Goal: Information Seeking & Learning: Learn about a topic

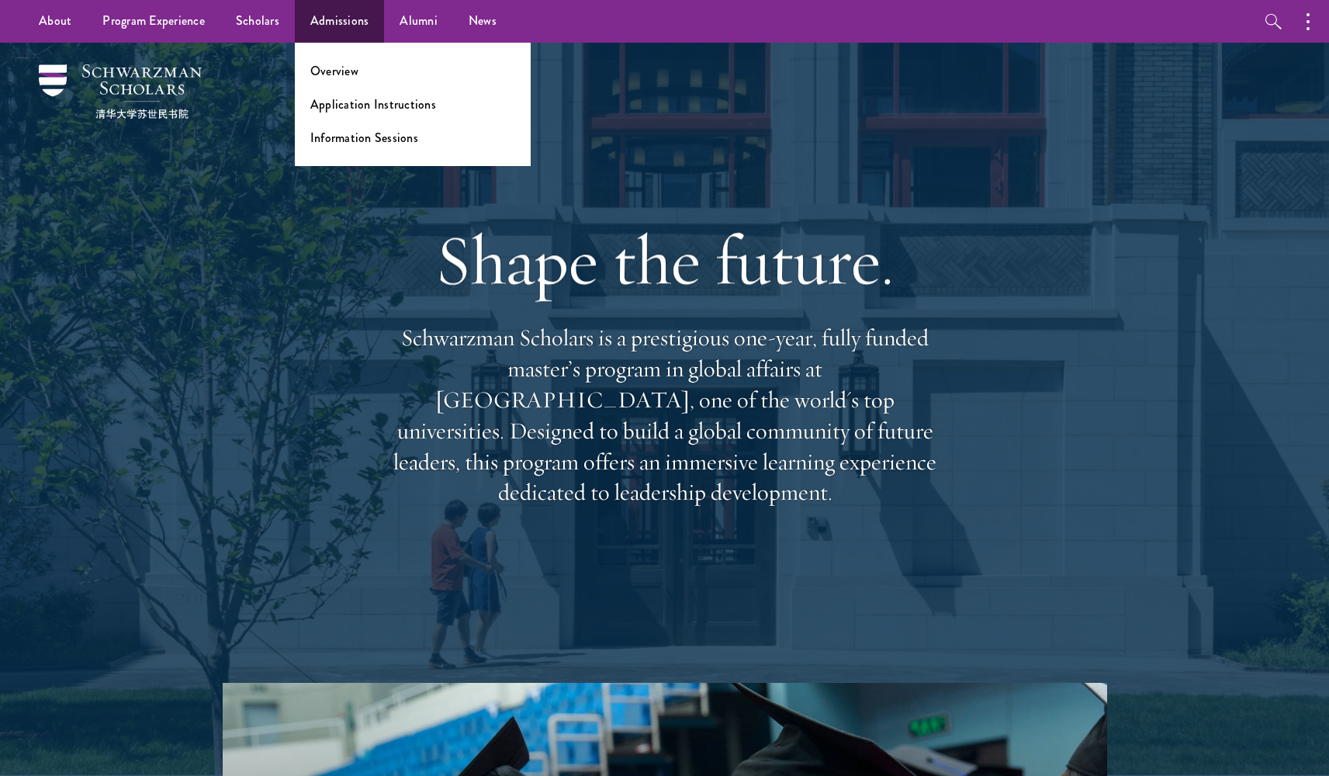
click at [325, 19] on link "Admissions" at bounding box center [340, 21] width 90 height 43
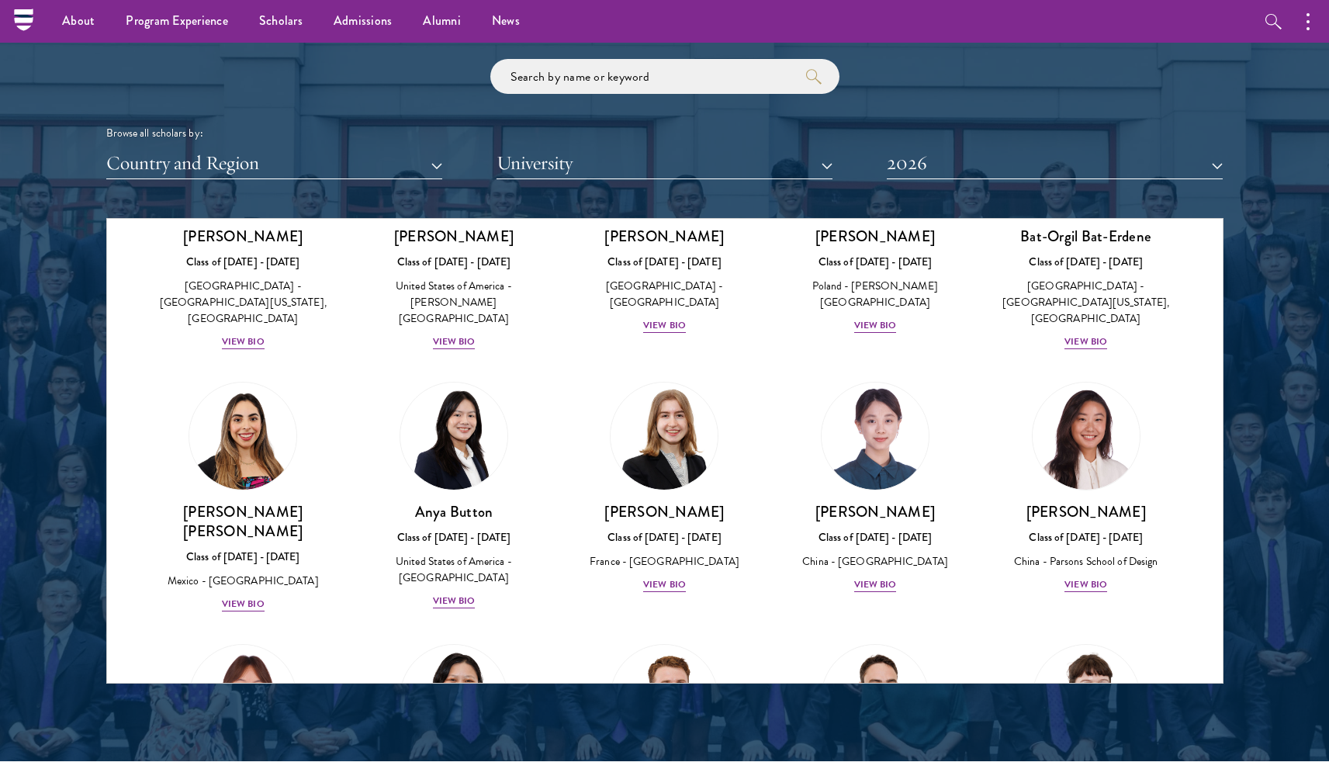
scroll to position [1834, 2]
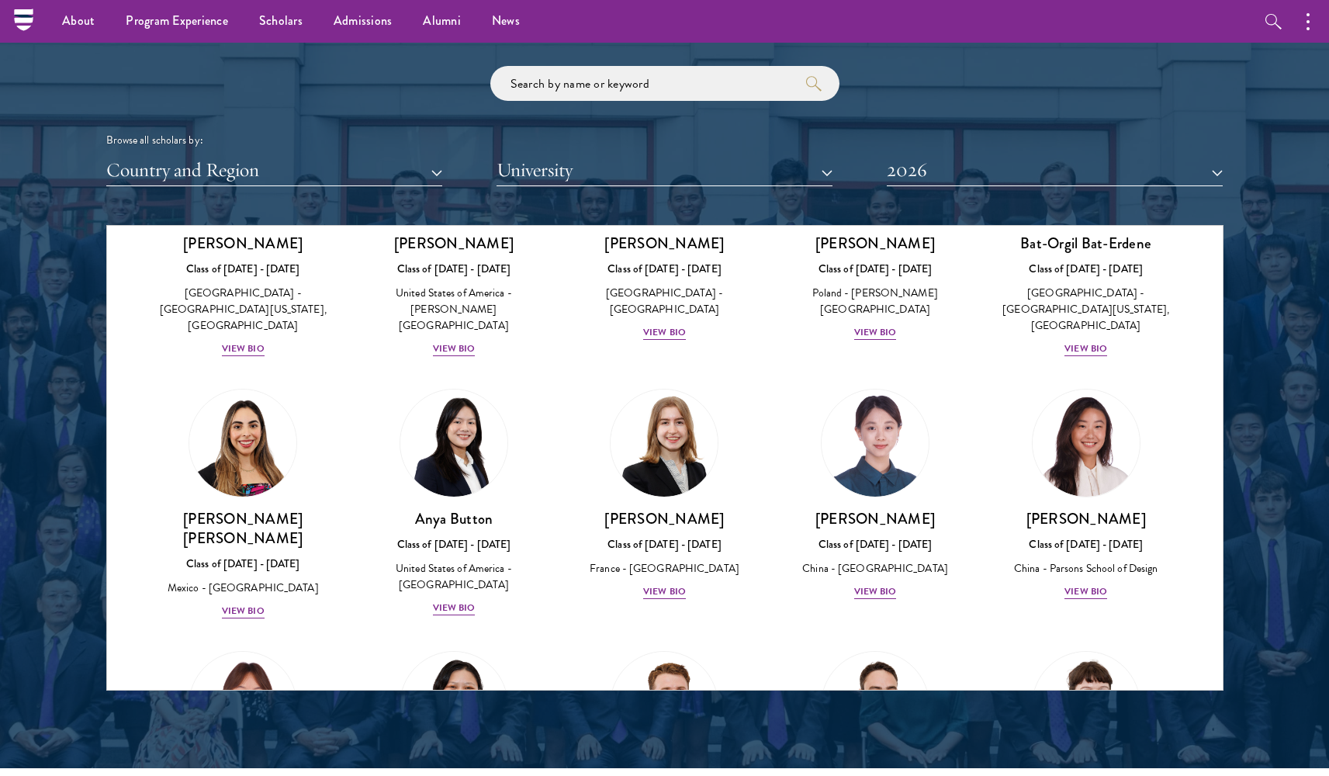
click at [313, 156] on button "Country and Region" at bounding box center [274, 170] width 336 height 32
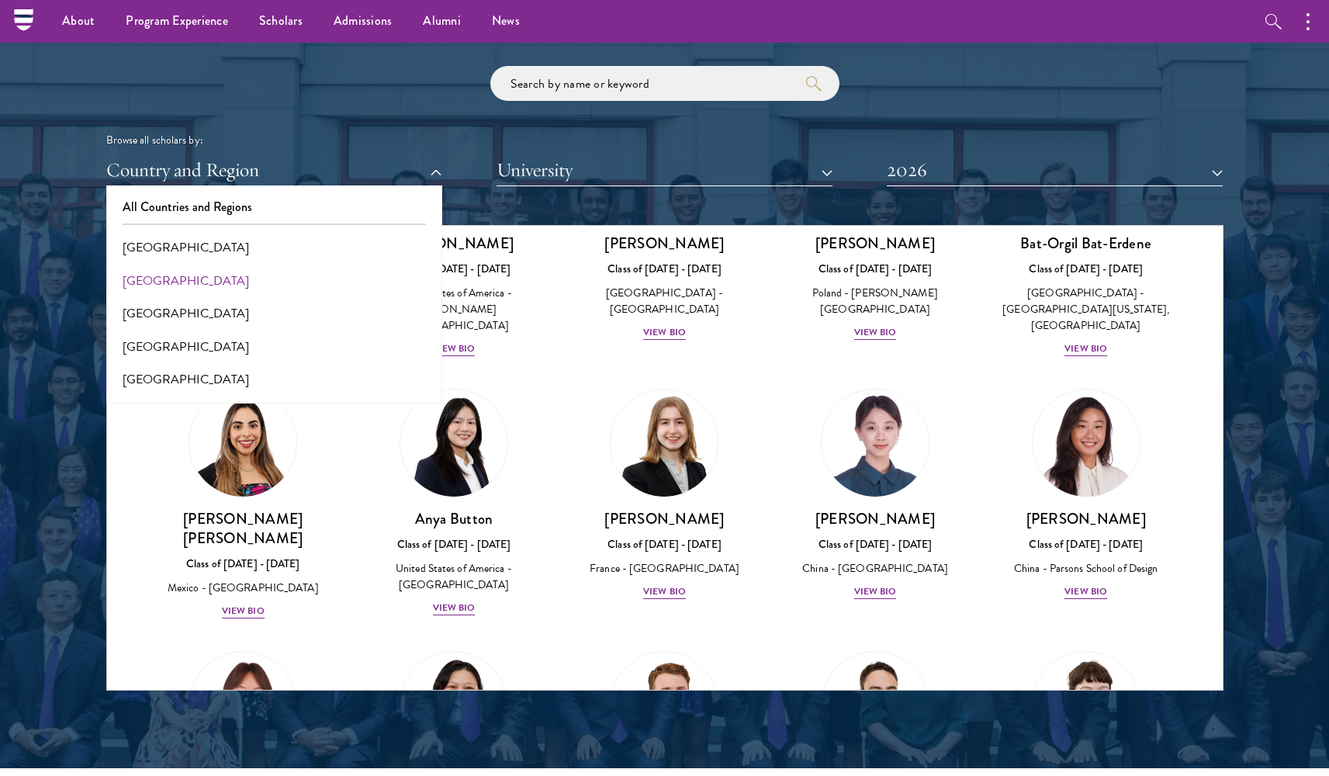
scroll to position [491, 0]
click at [267, 332] on button "[GEOGRAPHIC_DATA]" at bounding box center [274, 348] width 327 height 33
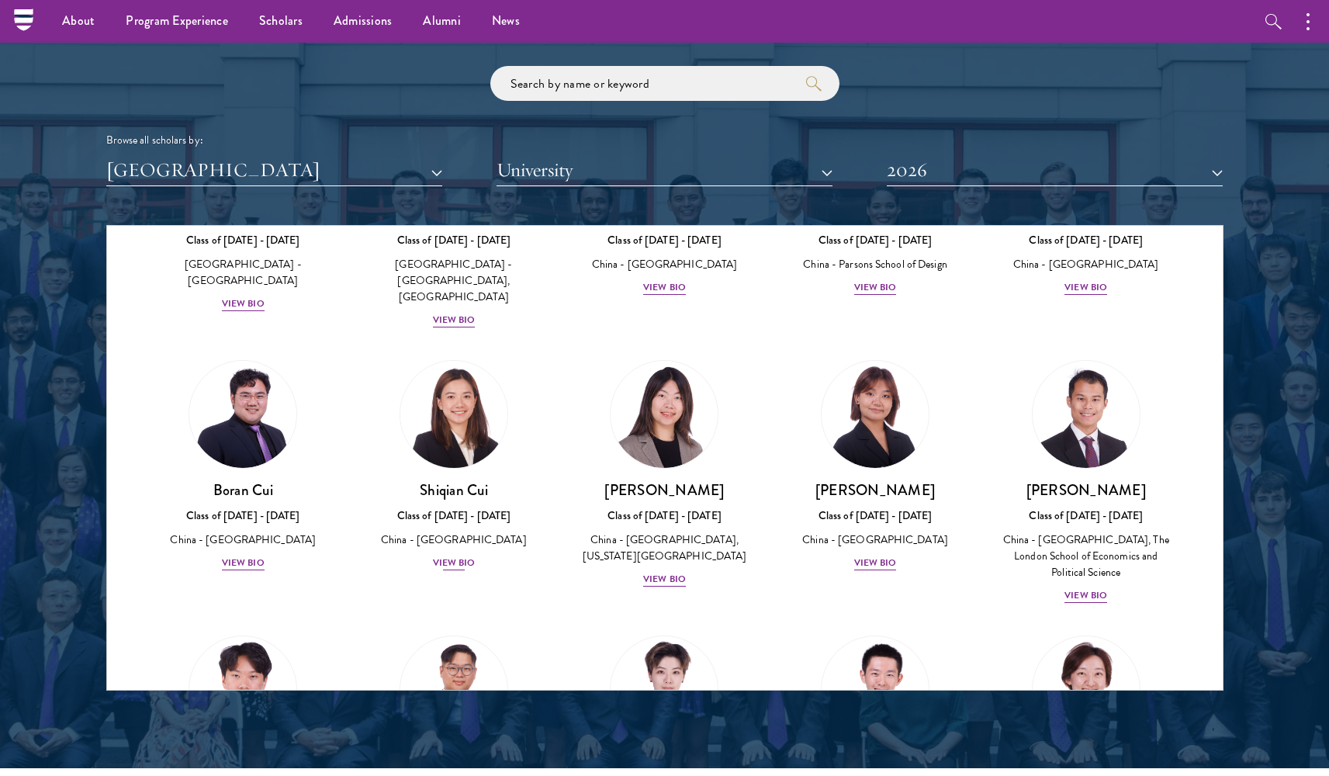
scroll to position [215, 0]
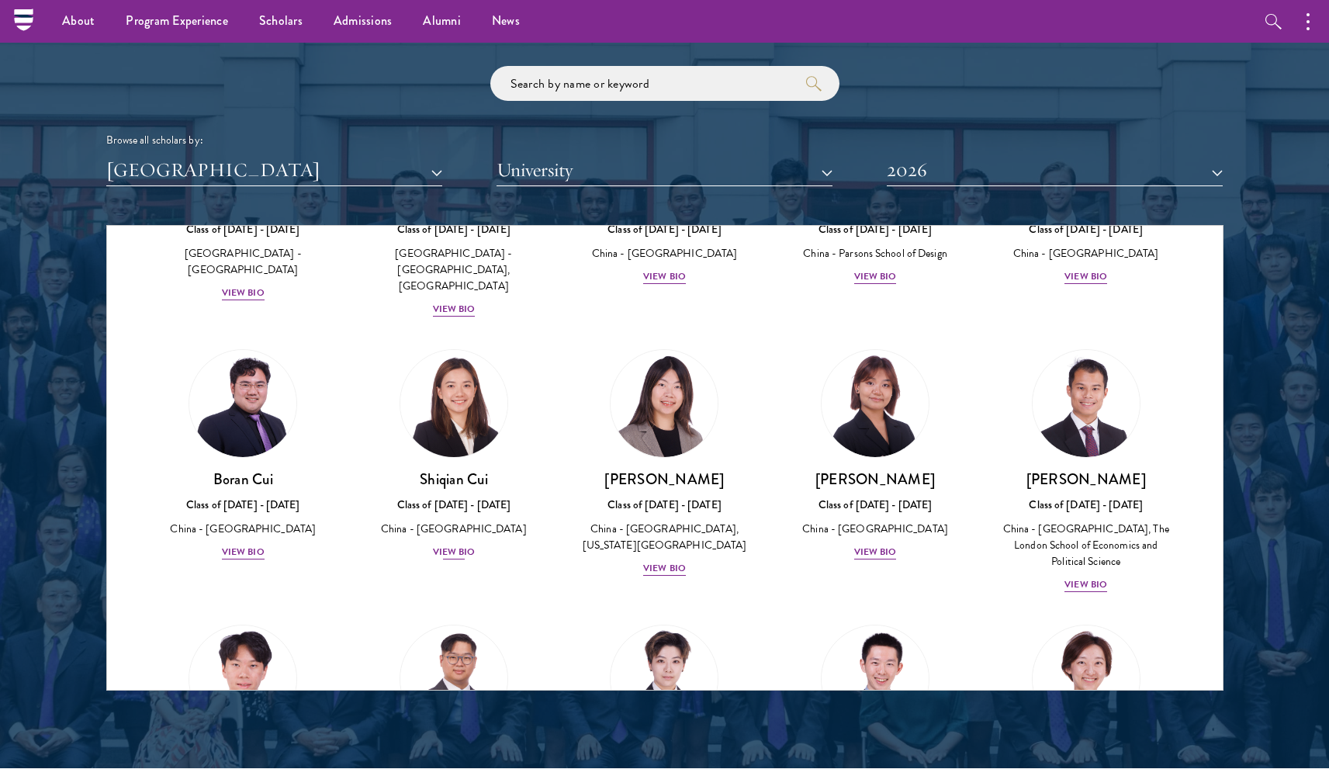
click at [468, 544] on div "View Bio" at bounding box center [454, 551] width 43 height 15
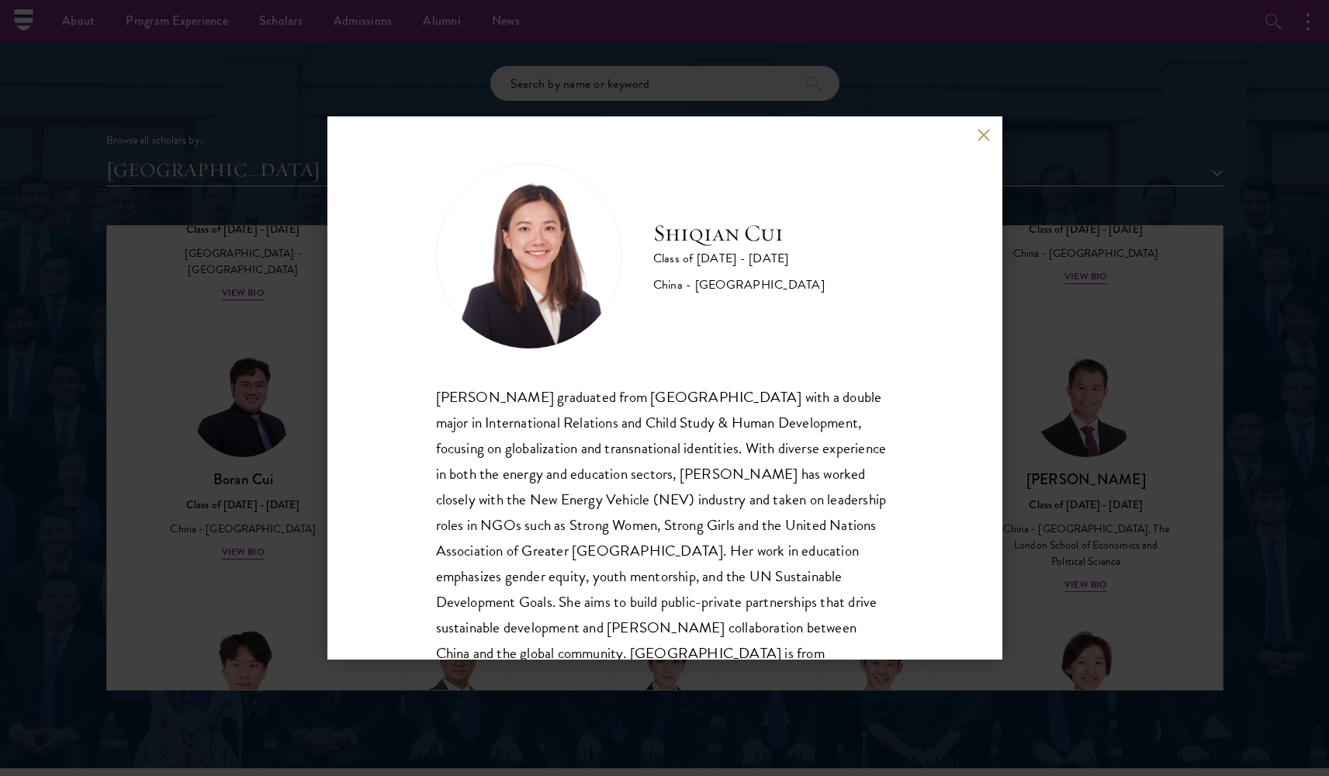
click at [975, 130] on div "[PERSON_NAME] Class of [DATE] - [DATE] [GEOGRAPHIC_DATA] - [GEOGRAPHIC_DATA] [P…" at bounding box center [664, 387] width 675 height 543
click at [979, 129] on button at bounding box center [983, 134] width 13 height 13
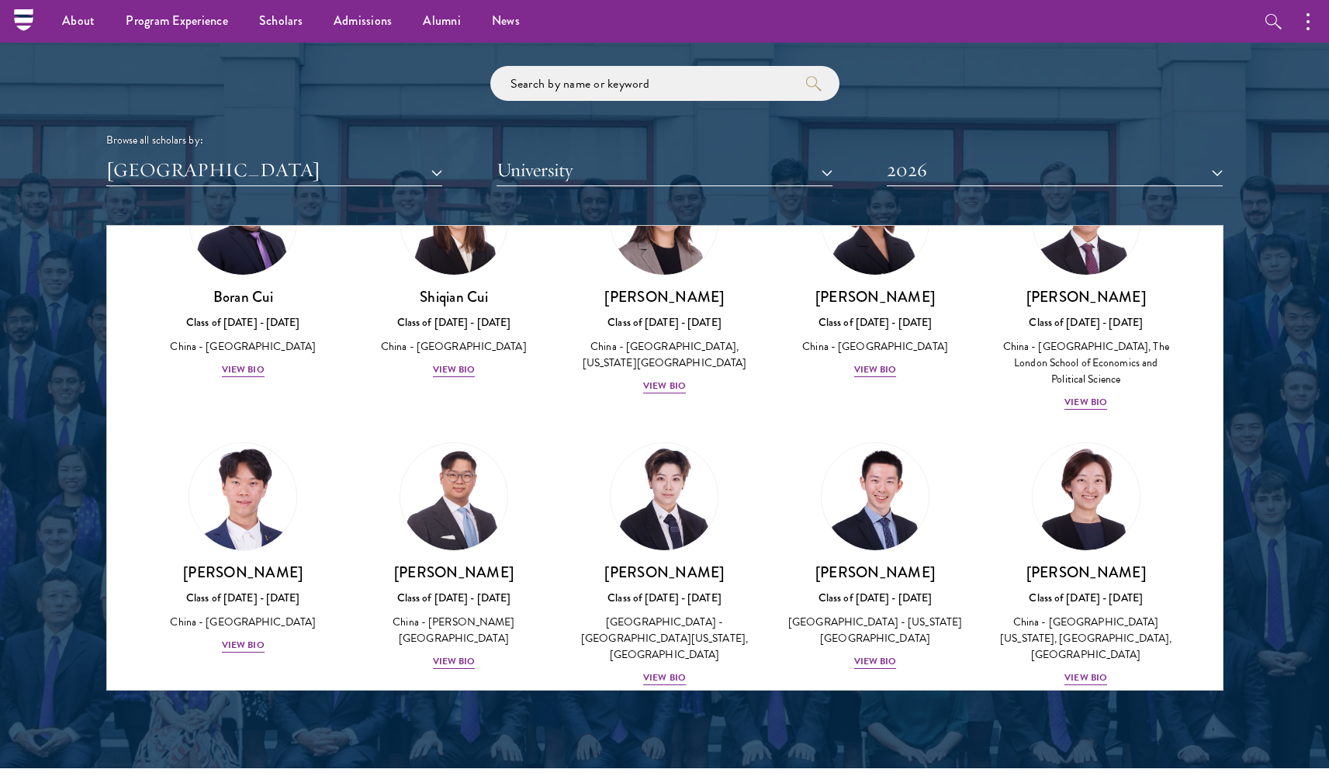
scroll to position [437, 0]
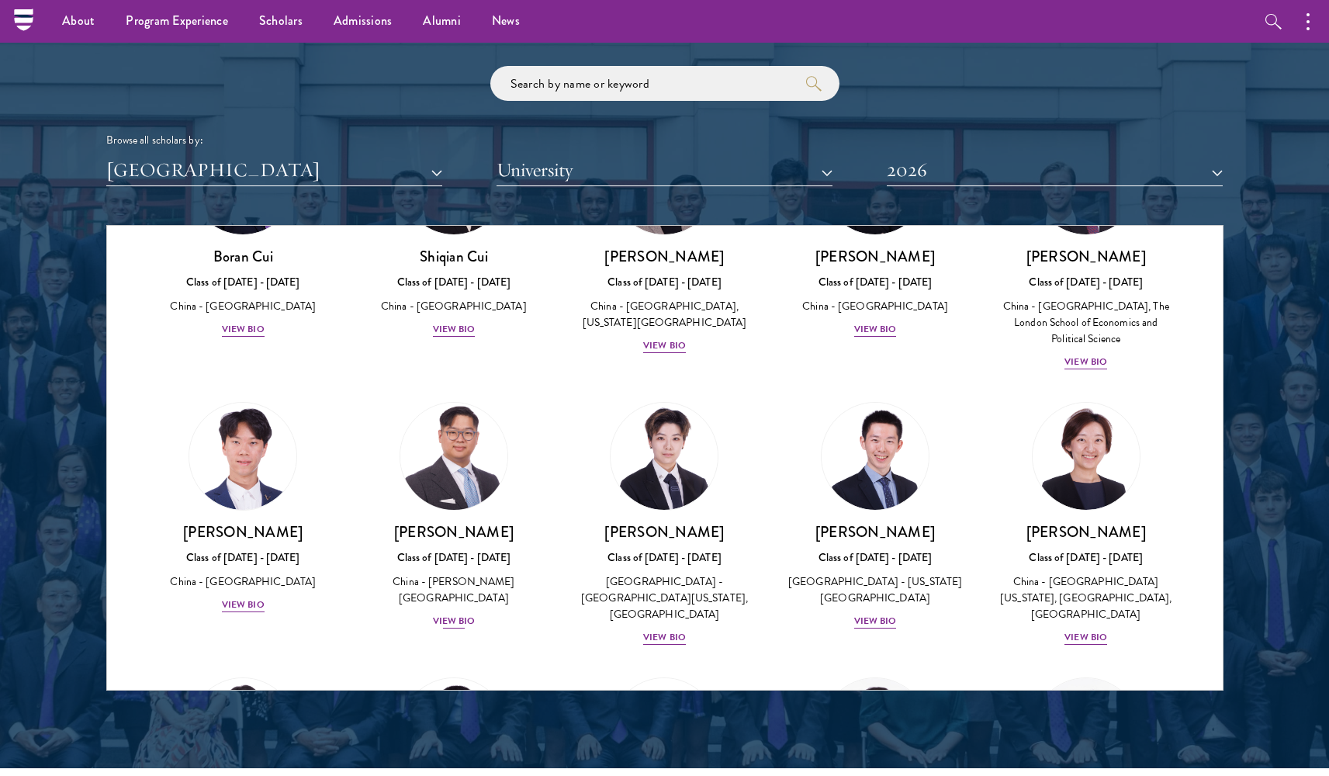
click at [435, 614] on div "View Bio" at bounding box center [454, 621] width 43 height 15
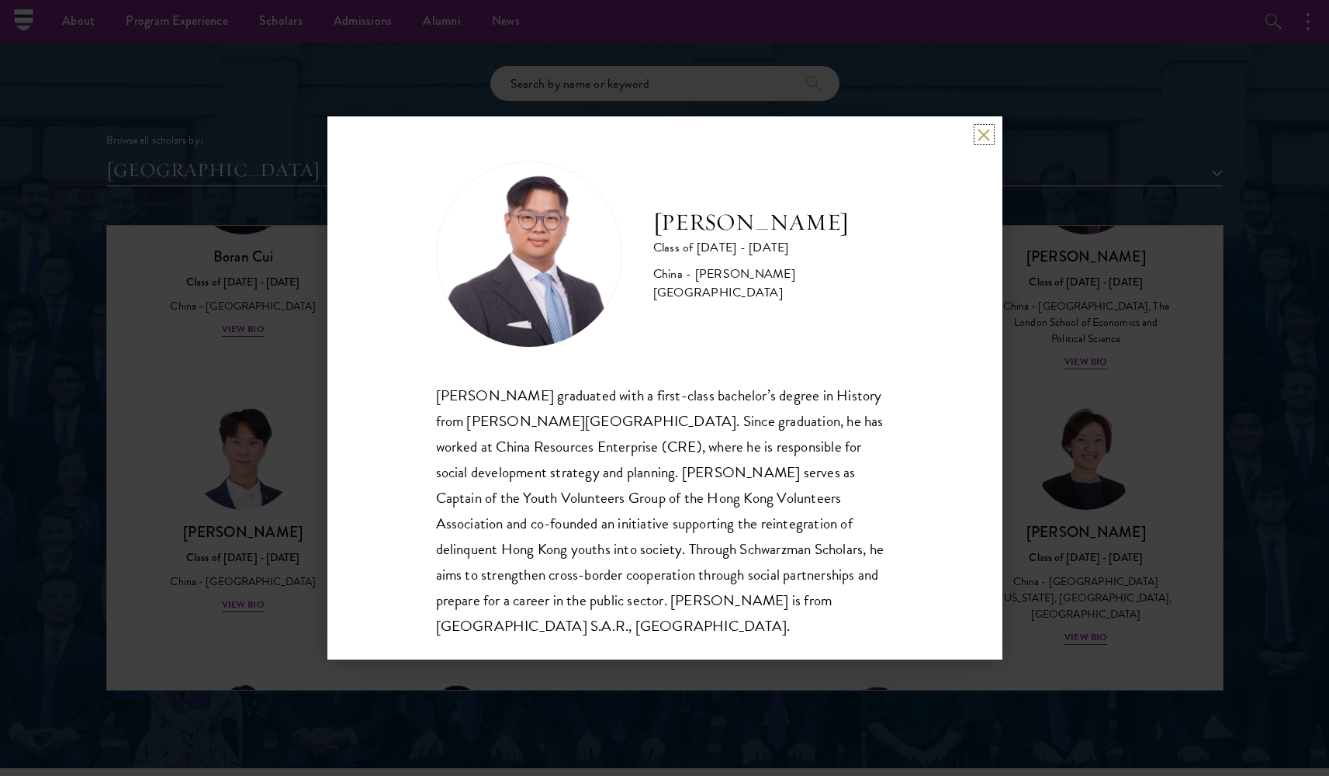
scroll to position [1834, 0]
click at [980, 134] on button at bounding box center [983, 134] width 13 height 13
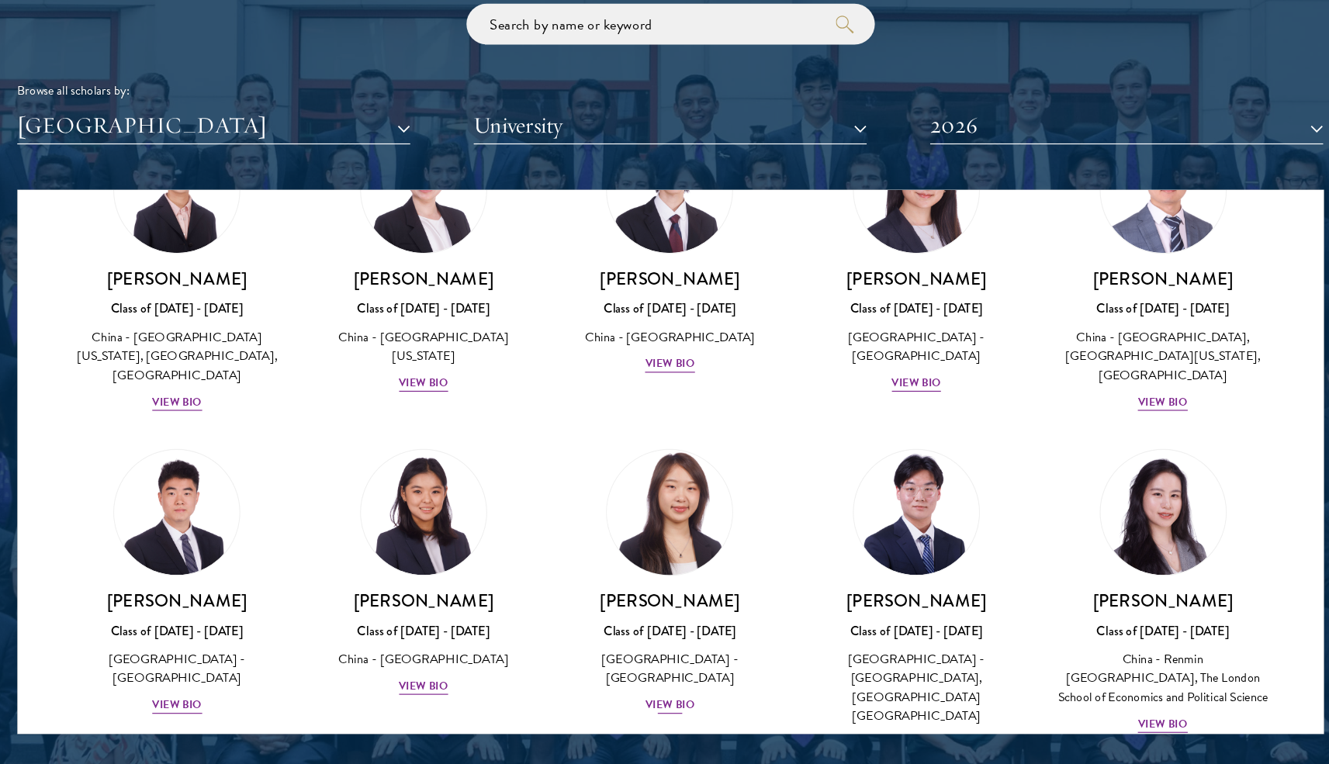
scroll to position [1234, 0]
